Goal: Find specific page/section: Find specific page/section

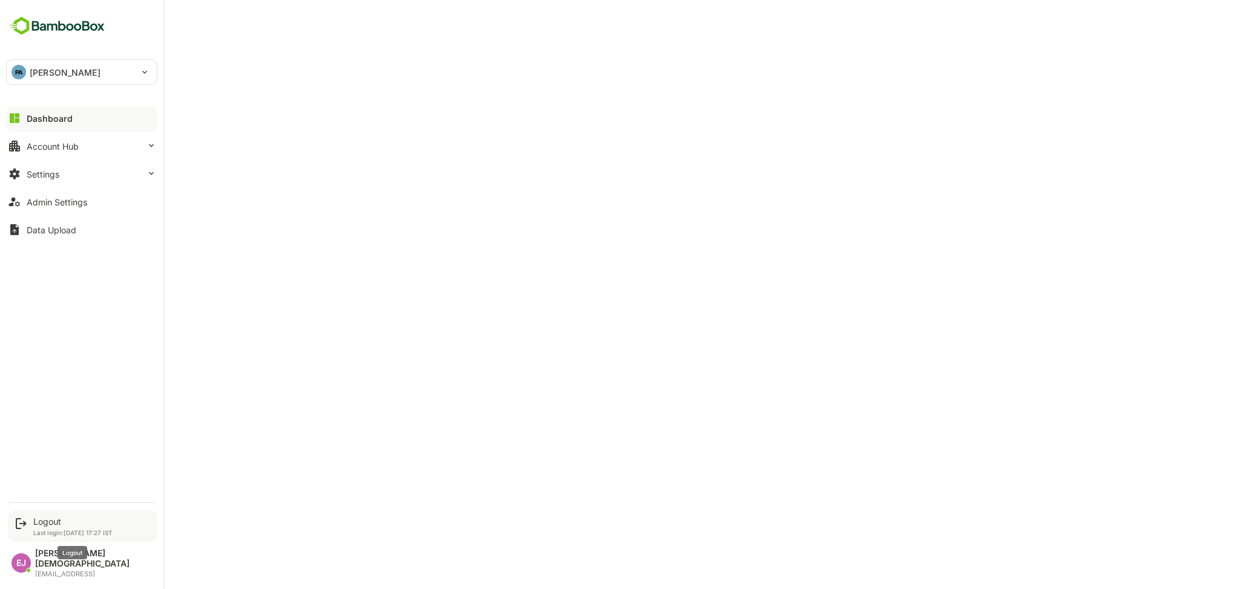
click at [50, 526] on div "Logout" at bounding box center [72, 521] width 79 height 10
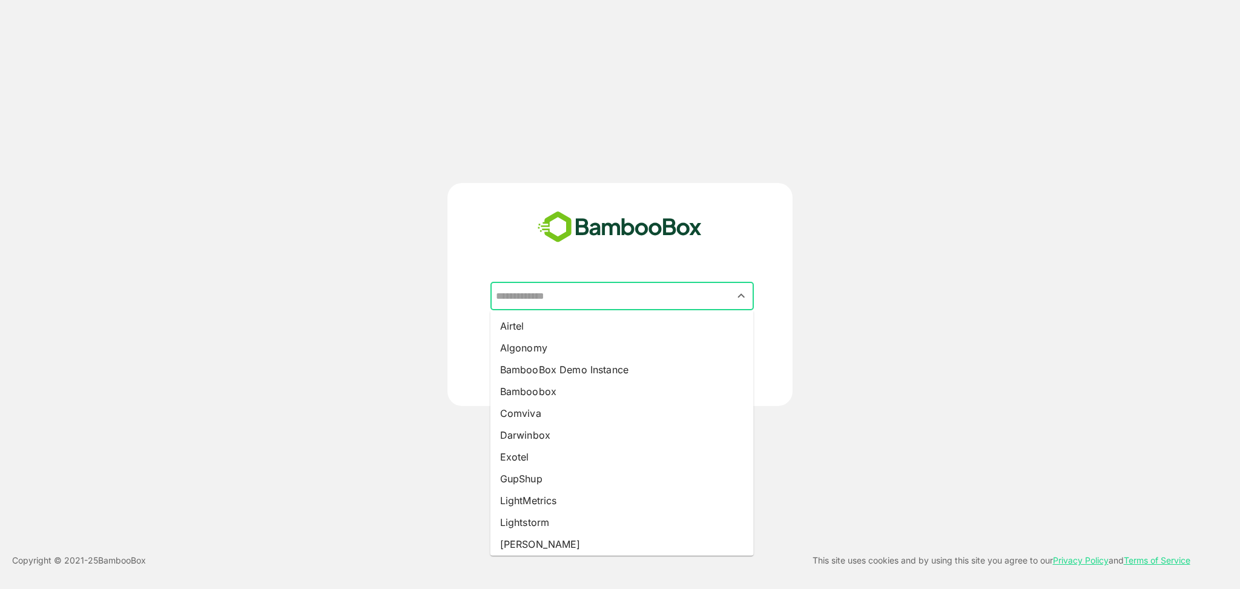
click at [607, 300] on input "text" at bounding box center [622, 296] width 259 height 23
click at [576, 366] on li "BambooBox Demo Instance" at bounding box center [621, 369] width 263 height 22
type input "**********"
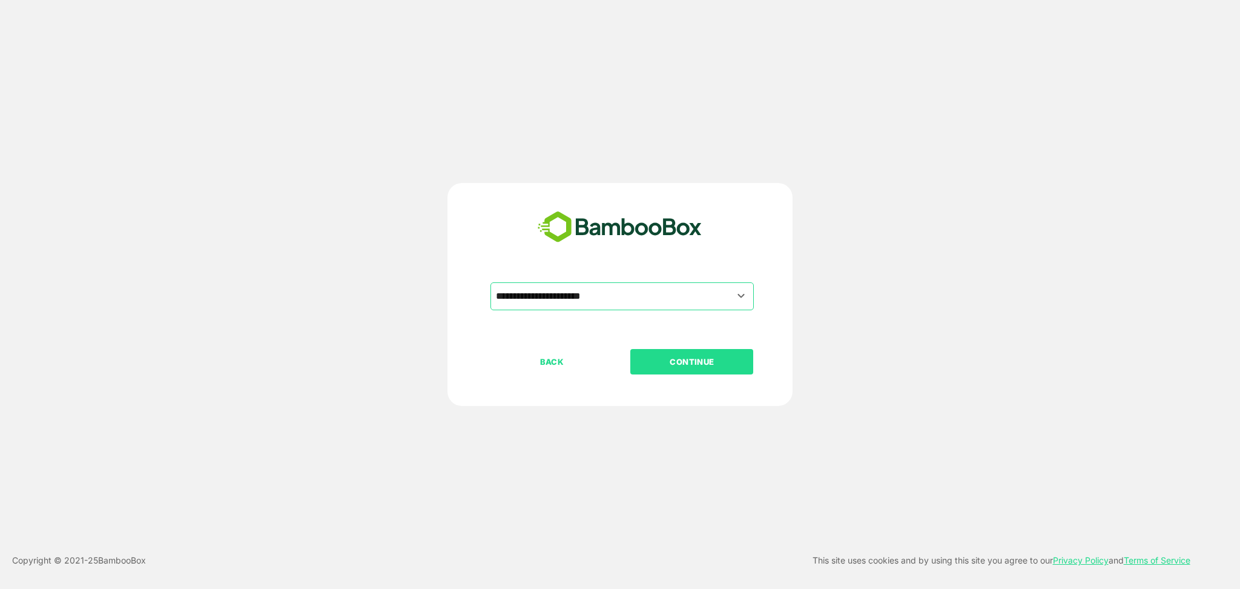
click at [675, 357] on p "CONTINUE" at bounding box center [692, 361] width 121 height 13
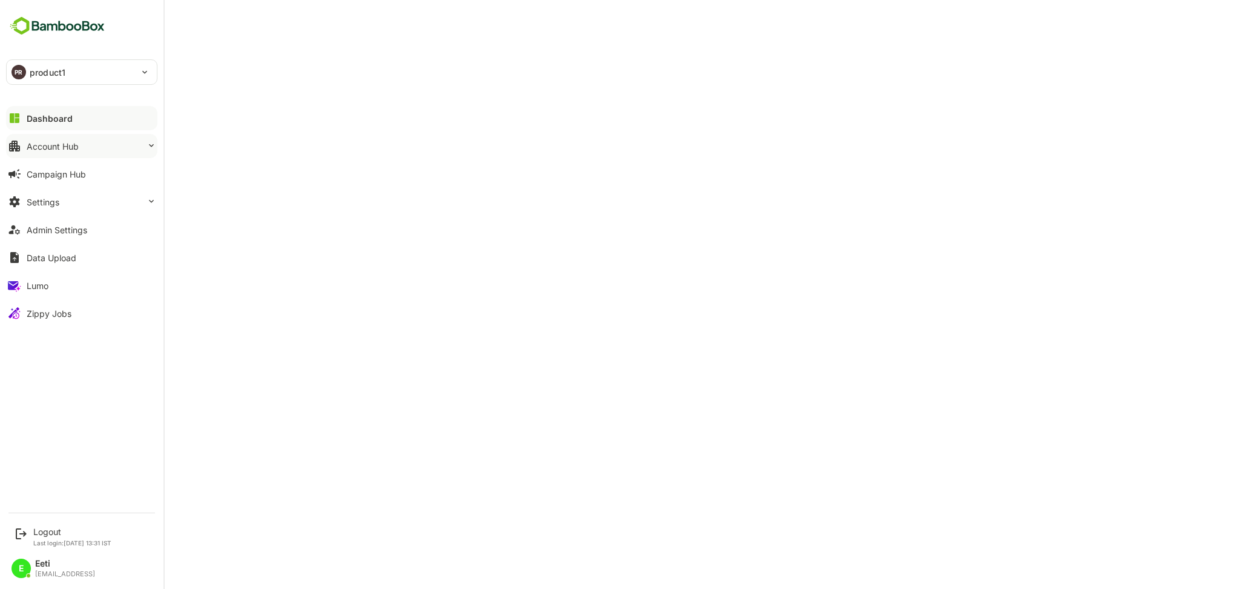
click at [83, 139] on button "Account Hub" at bounding box center [81, 146] width 151 height 24
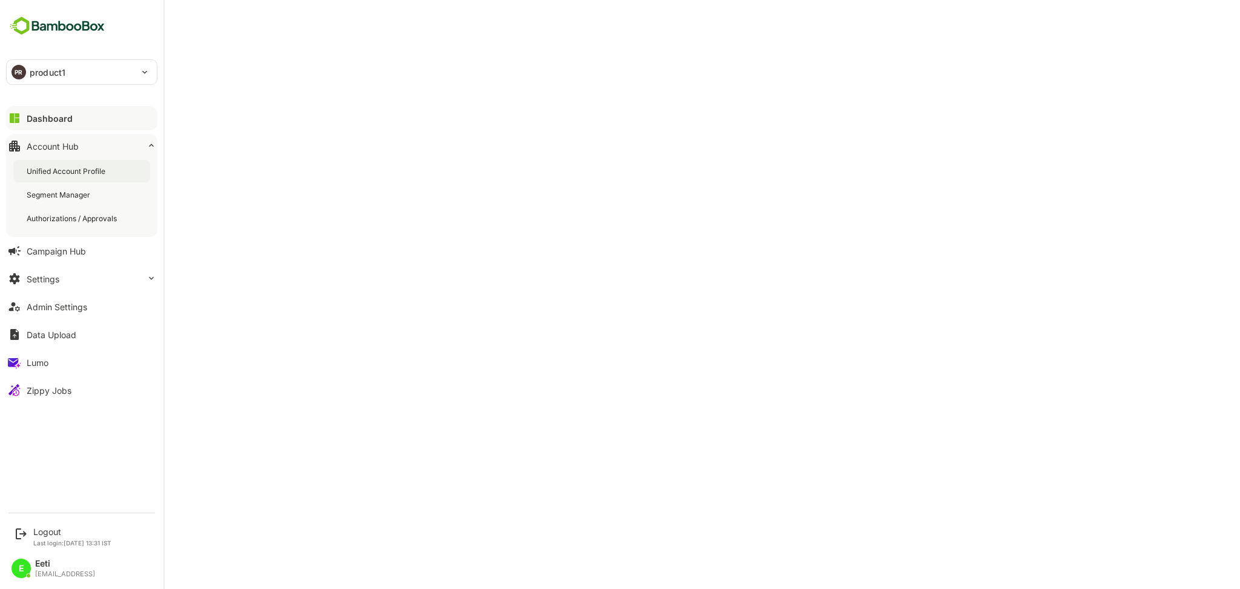
click at [71, 168] on div "Unified Account Profile" at bounding box center [67, 171] width 81 height 10
click at [82, 174] on div "Unified Account Profile" at bounding box center [68, 171] width 83 height 10
click at [53, 121] on div "Dashboard" at bounding box center [49, 118] width 44 height 10
